Goal: Task Accomplishment & Management: Manage account settings

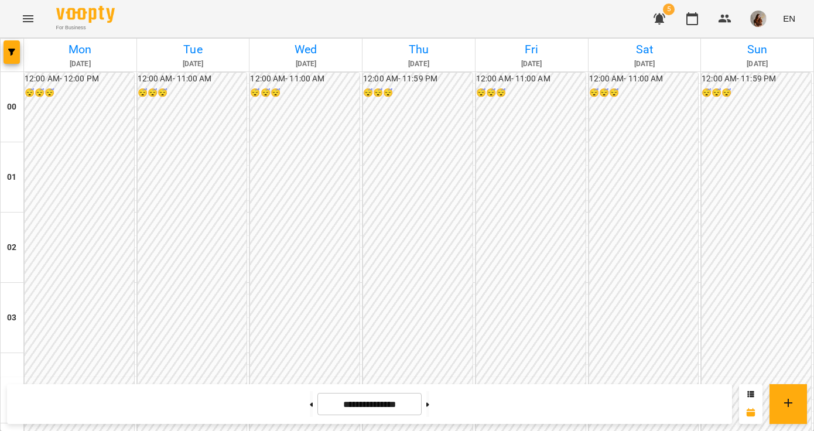
scroll to position [802, 0]
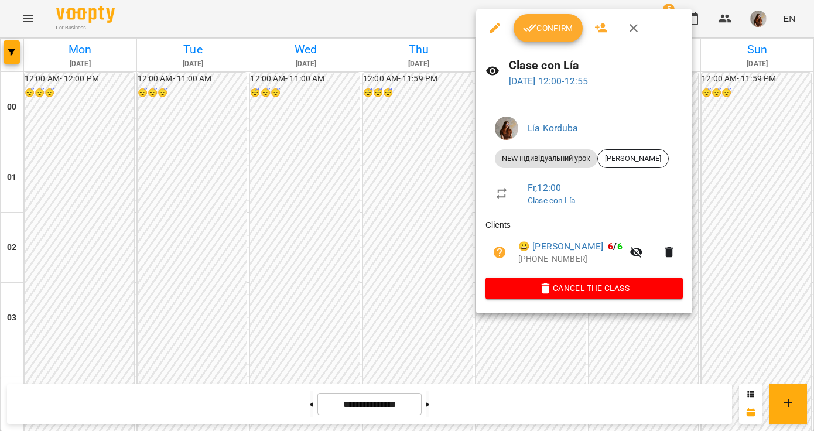
click at [545, 33] on span "Confirm" at bounding box center [548, 28] width 50 height 14
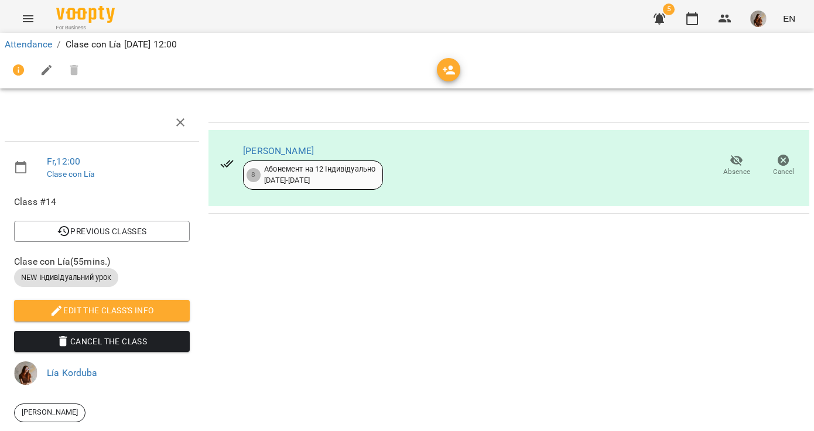
click at [47, 54] on div at bounding box center [406, 70] width 809 height 33
click at [43, 49] on link "Attendance" at bounding box center [28, 44] width 47 height 11
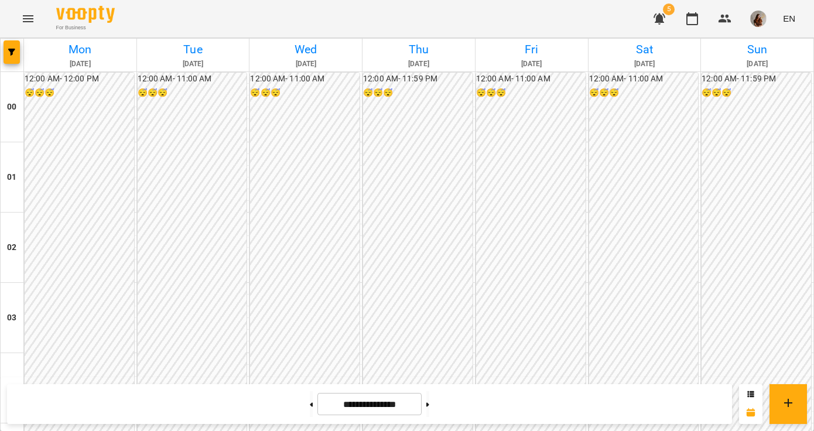
scroll to position [803, 0]
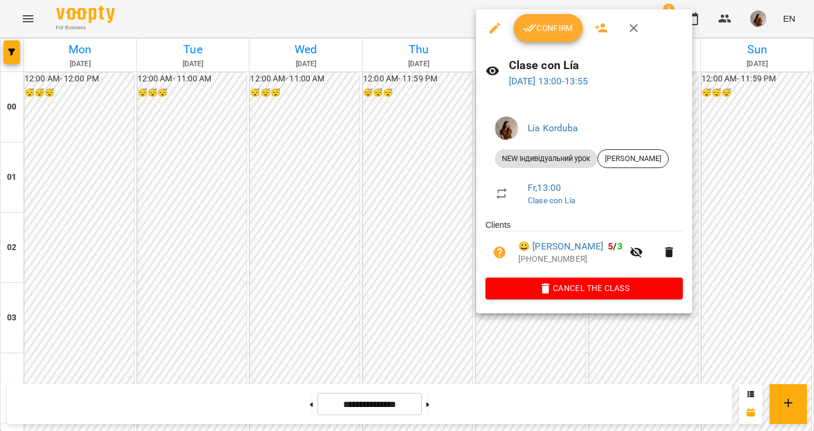
click at [548, 27] on span "Confirm" at bounding box center [548, 28] width 50 height 14
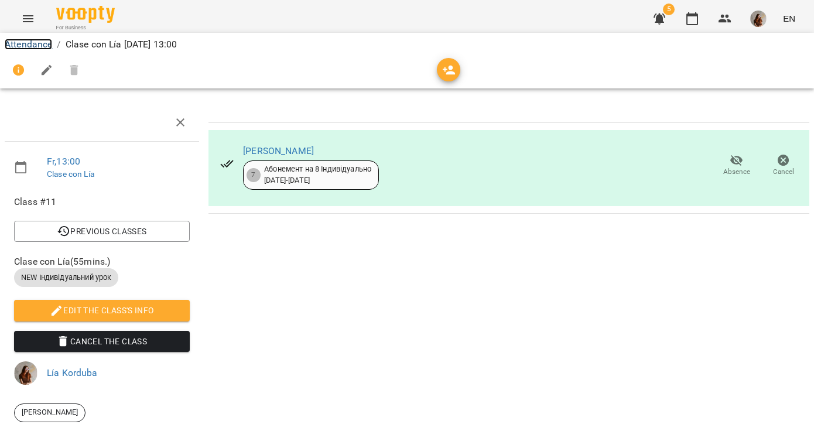
click at [43, 41] on link "Attendance" at bounding box center [28, 44] width 47 height 11
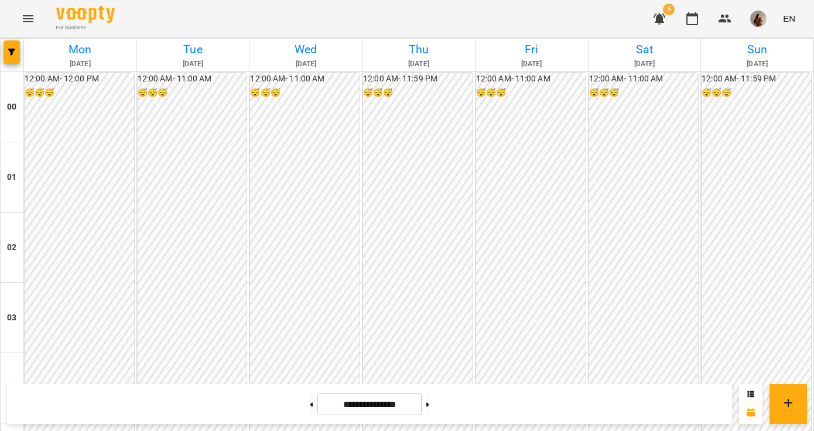
scroll to position [825, 0]
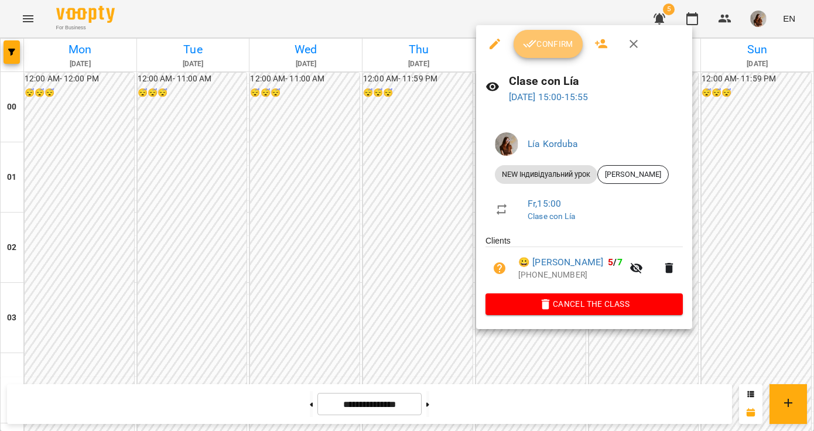
click at [538, 52] on button "Confirm" at bounding box center [548, 44] width 69 height 28
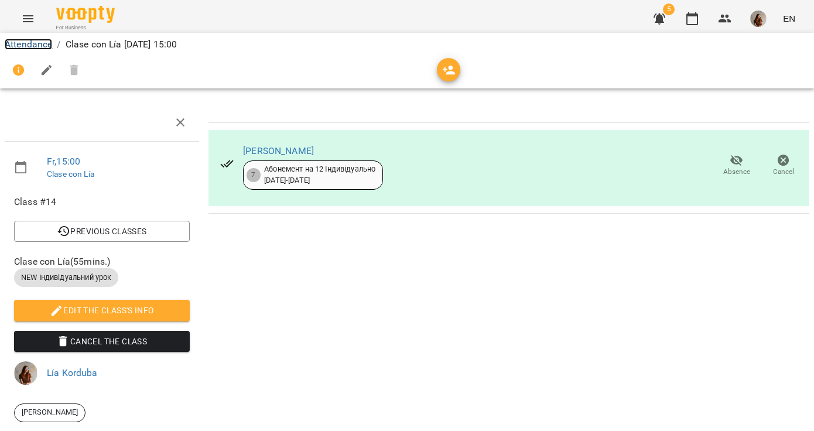
click at [25, 47] on link "Attendance" at bounding box center [28, 44] width 47 height 11
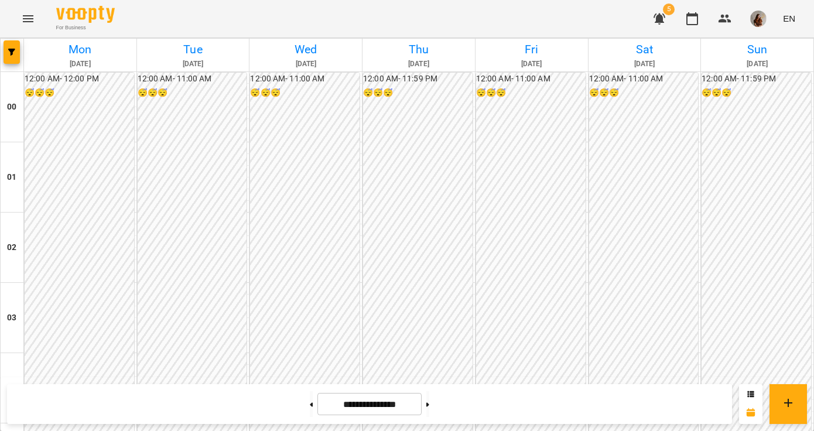
scroll to position [1161, 0]
click at [429, 394] on button at bounding box center [427, 404] width 3 height 26
click at [310, 398] on button at bounding box center [311, 404] width 3 height 26
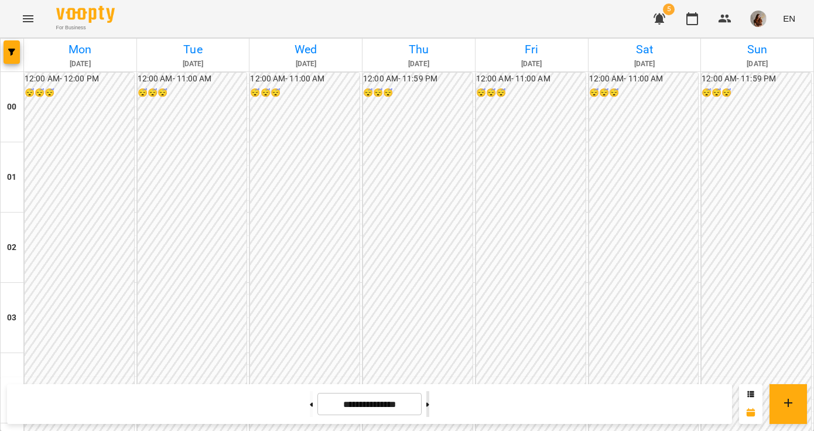
click at [429, 410] on button at bounding box center [427, 404] width 3 height 26
click at [310, 406] on button at bounding box center [311, 404] width 3 height 26
click at [434, 406] on div at bounding box center [428, 404] width 12 height 26
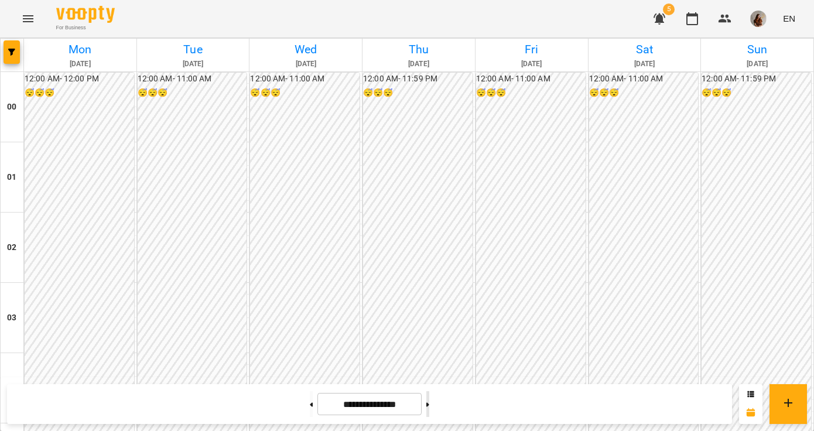
click at [429, 402] on icon at bounding box center [427, 404] width 3 height 5
type input "**********"
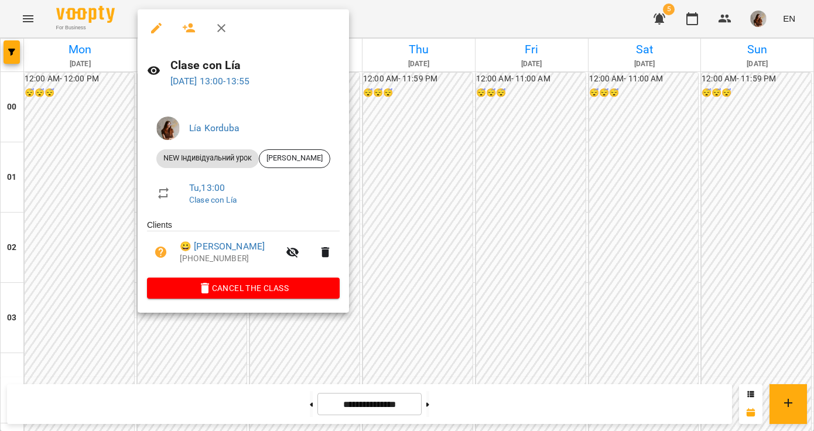
click at [290, 285] on span "Cancel the class" at bounding box center [243, 288] width 174 height 14
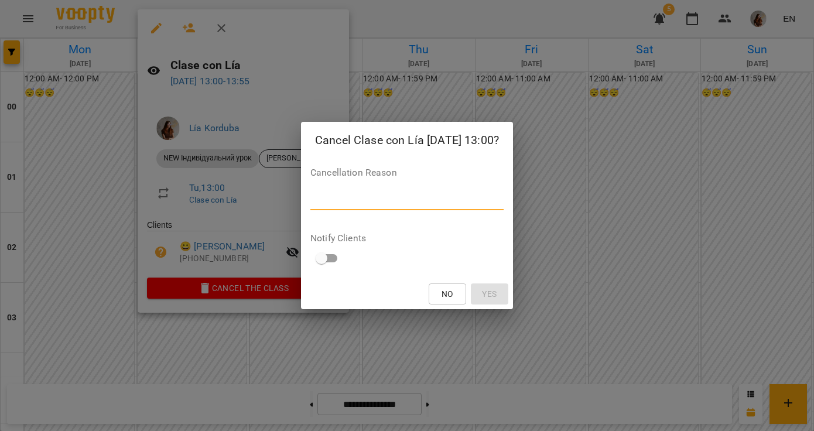
click at [405, 203] on textarea at bounding box center [406, 200] width 193 height 11
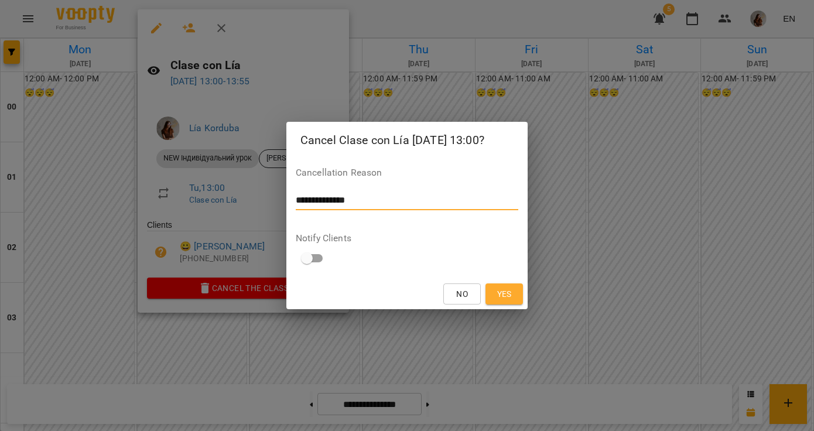
type textarea "**********"
click at [487, 289] on button "Yes" at bounding box center [503, 293] width 37 height 21
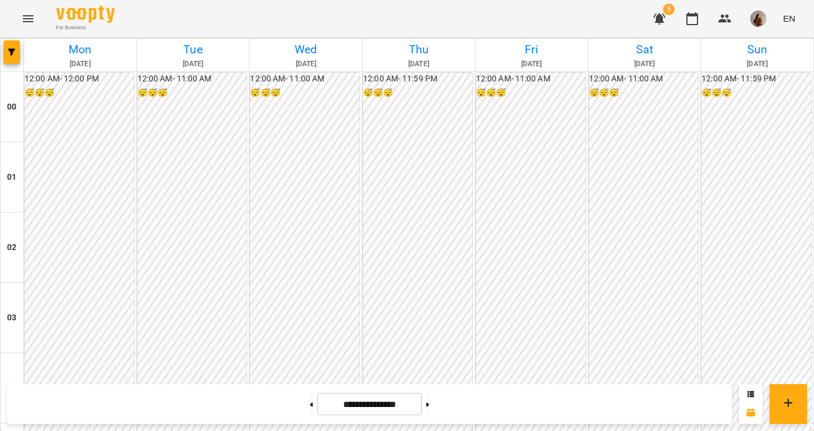
scroll to position [960, 0]
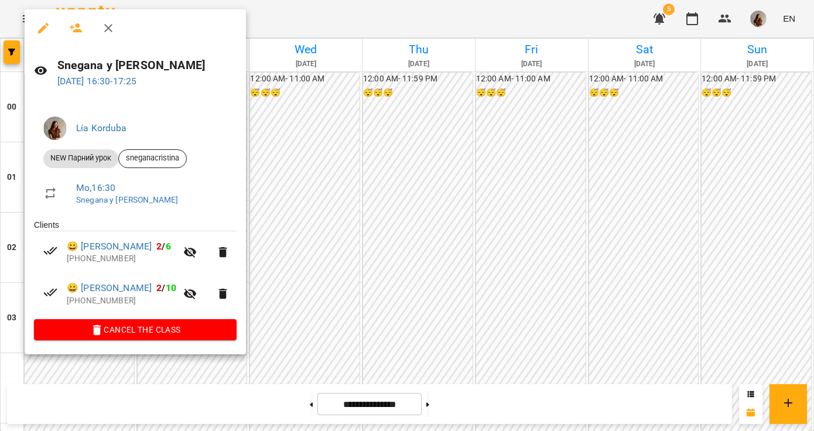
click at [313, 314] on div at bounding box center [407, 215] width 814 height 431
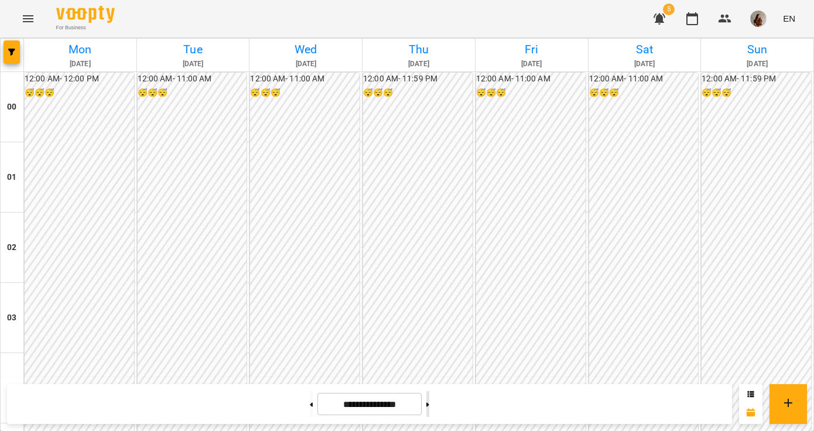
click at [429, 414] on button at bounding box center [427, 404] width 3 height 26
click at [299, 418] on div "**********" at bounding box center [369, 404] width 725 height 40
click at [310, 411] on button at bounding box center [311, 404] width 3 height 26
type input "**********"
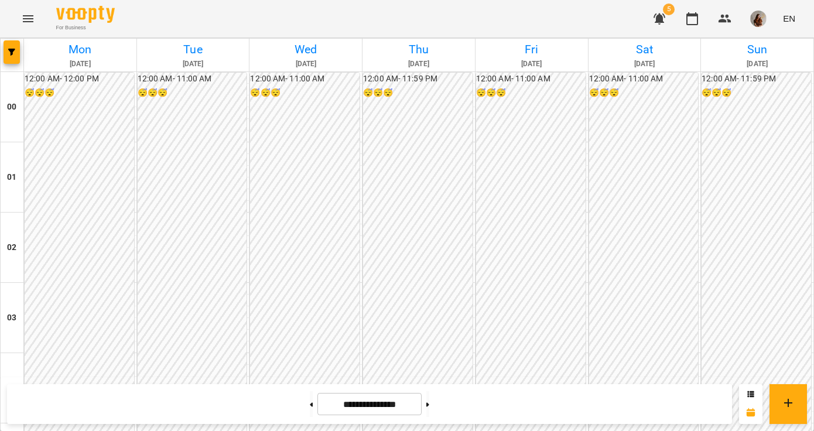
scroll to position [985, 0]
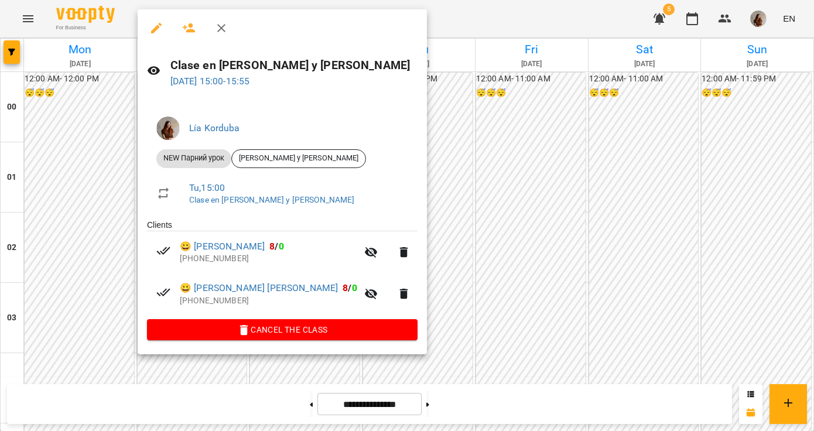
click at [156, 35] on icon "button" at bounding box center [156, 28] width 14 height 14
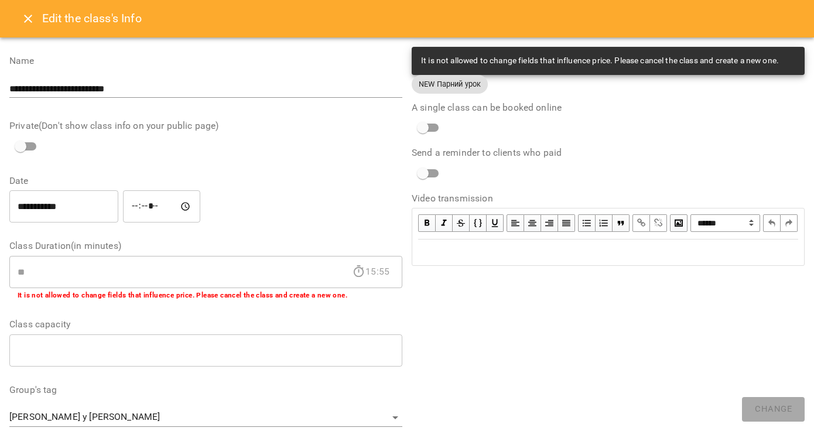
click at [30, 22] on icon "Close" at bounding box center [28, 19] width 8 height 8
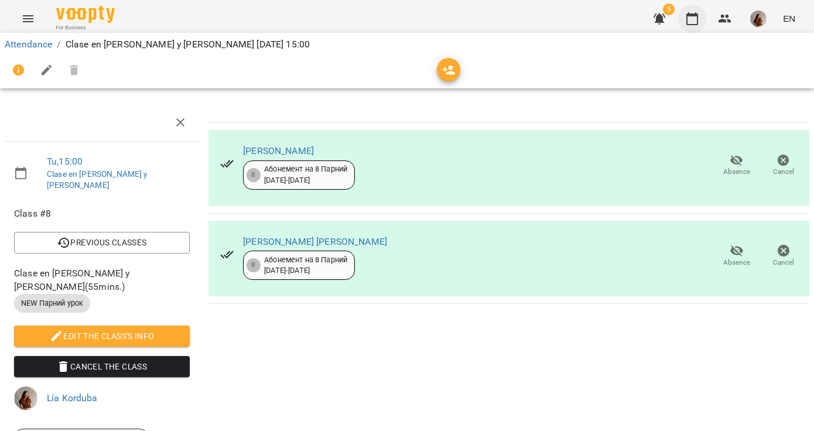
click at [700, 26] on button "button" at bounding box center [692, 19] width 28 height 28
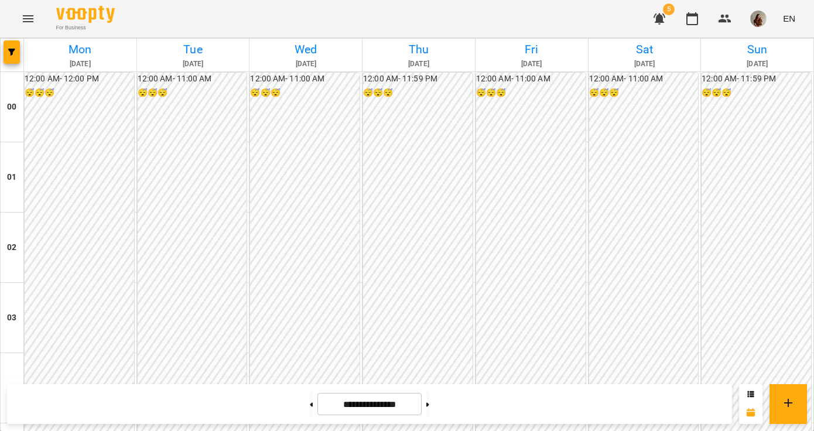
scroll to position [621, 0]
click at [719, 25] on icon "button" at bounding box center [725, 19] width 14 height 14
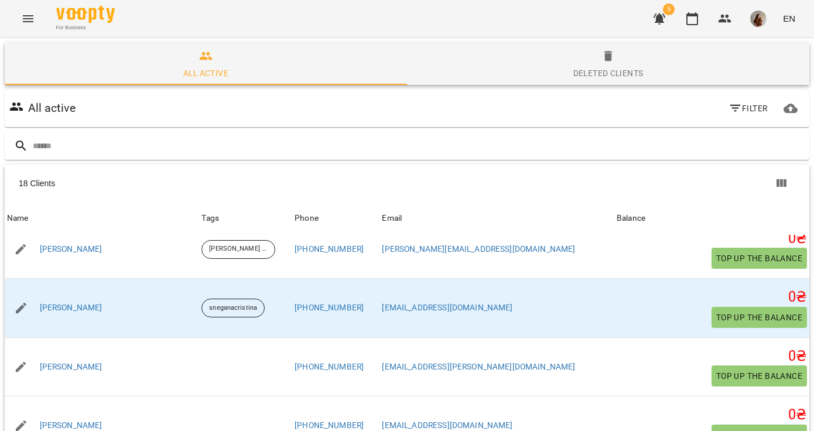
scroll to position [487, 0]
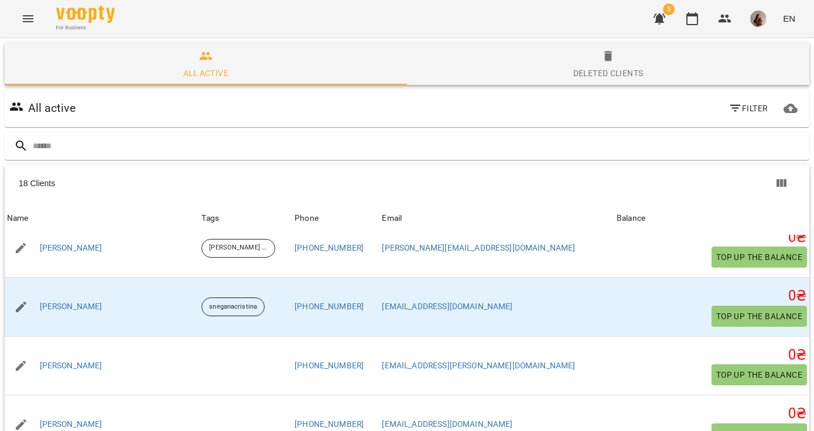
click at [753, 113] on span "Filter" at bounding box center [747, 108] width 39 height 14
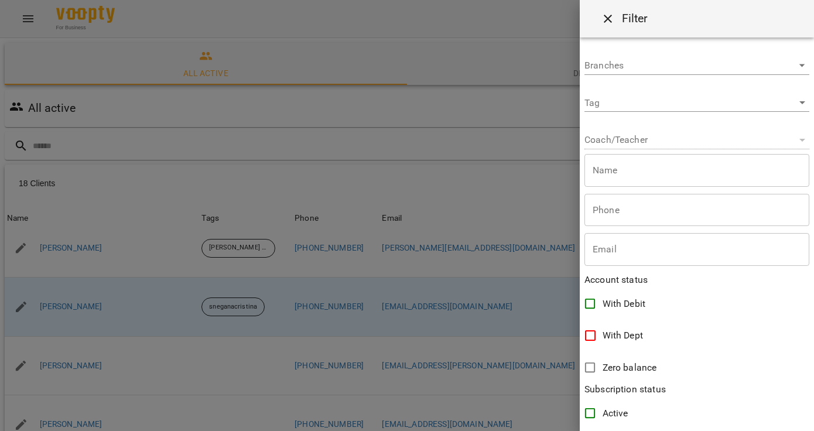
click at [520, 152] on div at bounding box center [407, 215] width 814 height 431
